Goal: Transaction & Acquisition: Purchase product/service

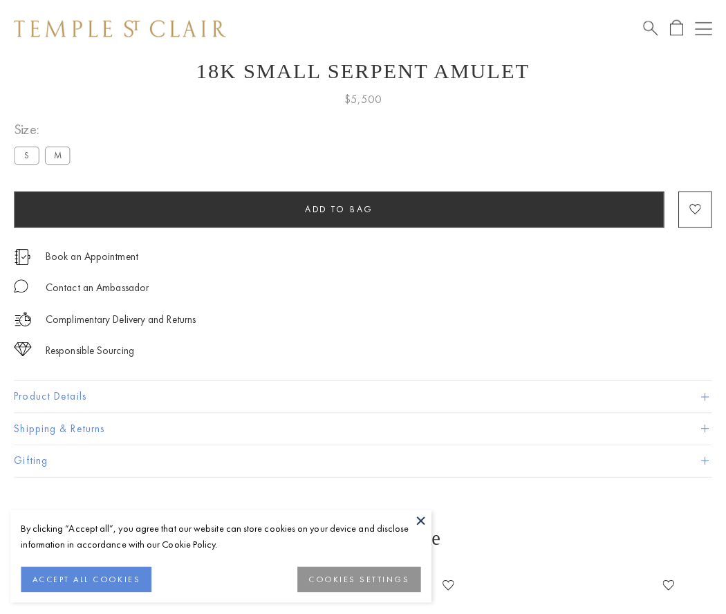
scroll to position [50, 0]
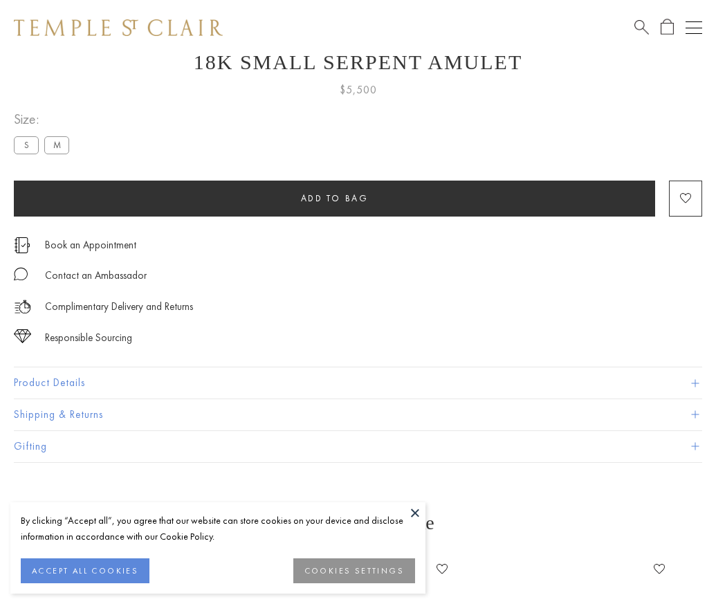
click at [334, 198] on span "Add to bag" at bounding box center [335, 198] width 68 height 12
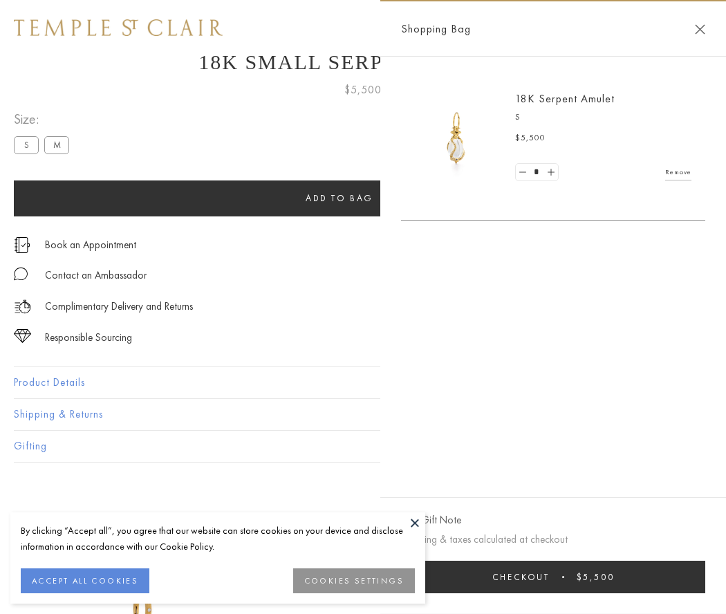
click at [553, 577] on button "Checkout $5,500" at bounding box center [553, 577] width 304 height 32
